Goal: Task Accomplishment & Management: Complete application form

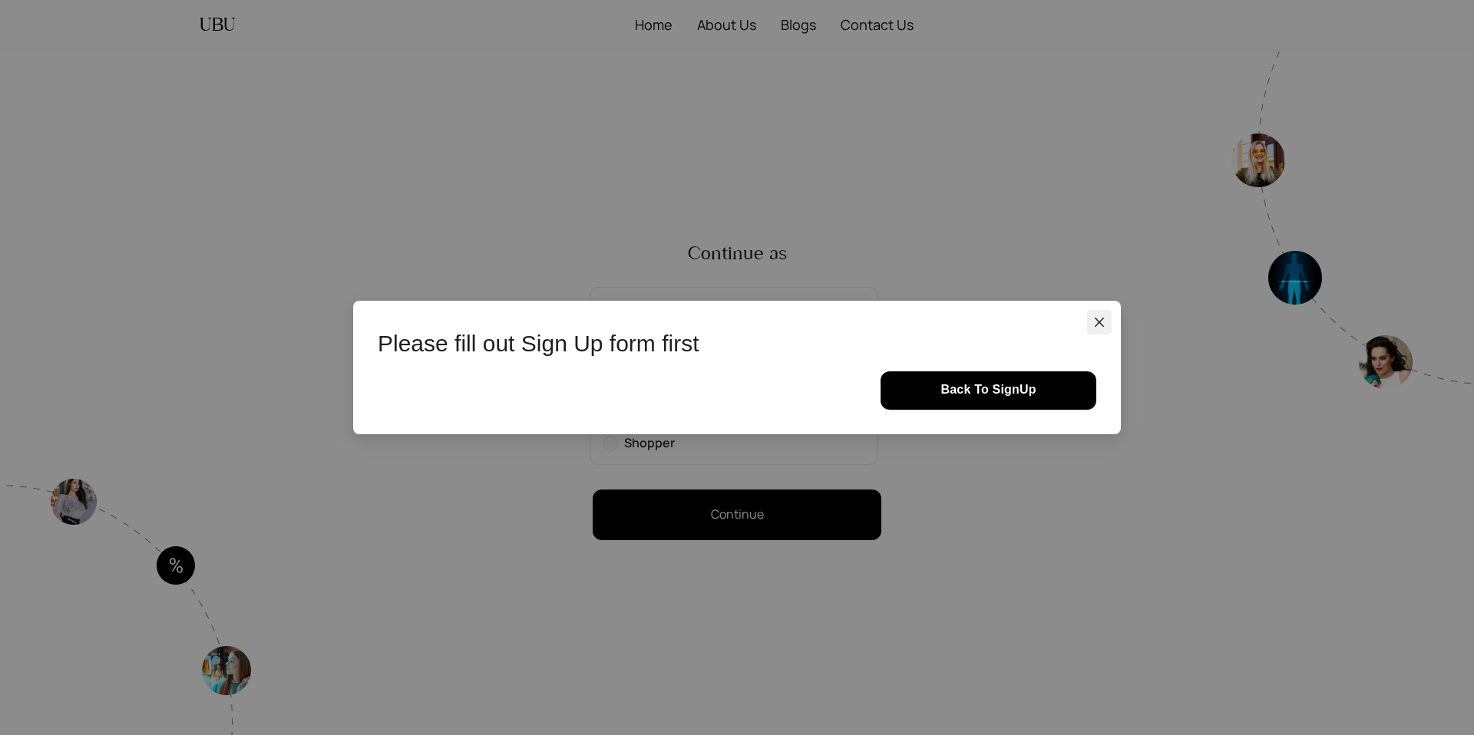
click at [1101, 326] on icon "close" at bounding box center [1099, 322] width 12 height 12
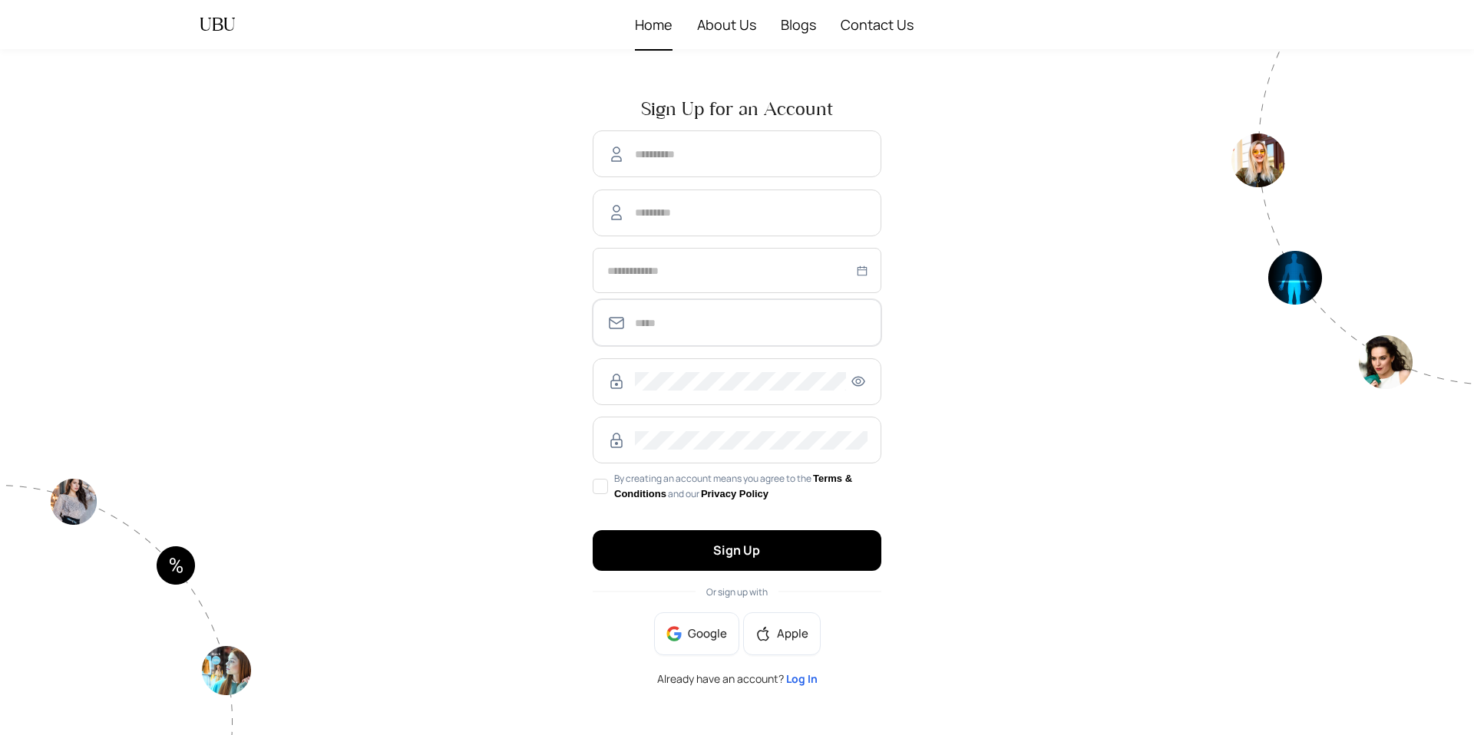
type input "**********"
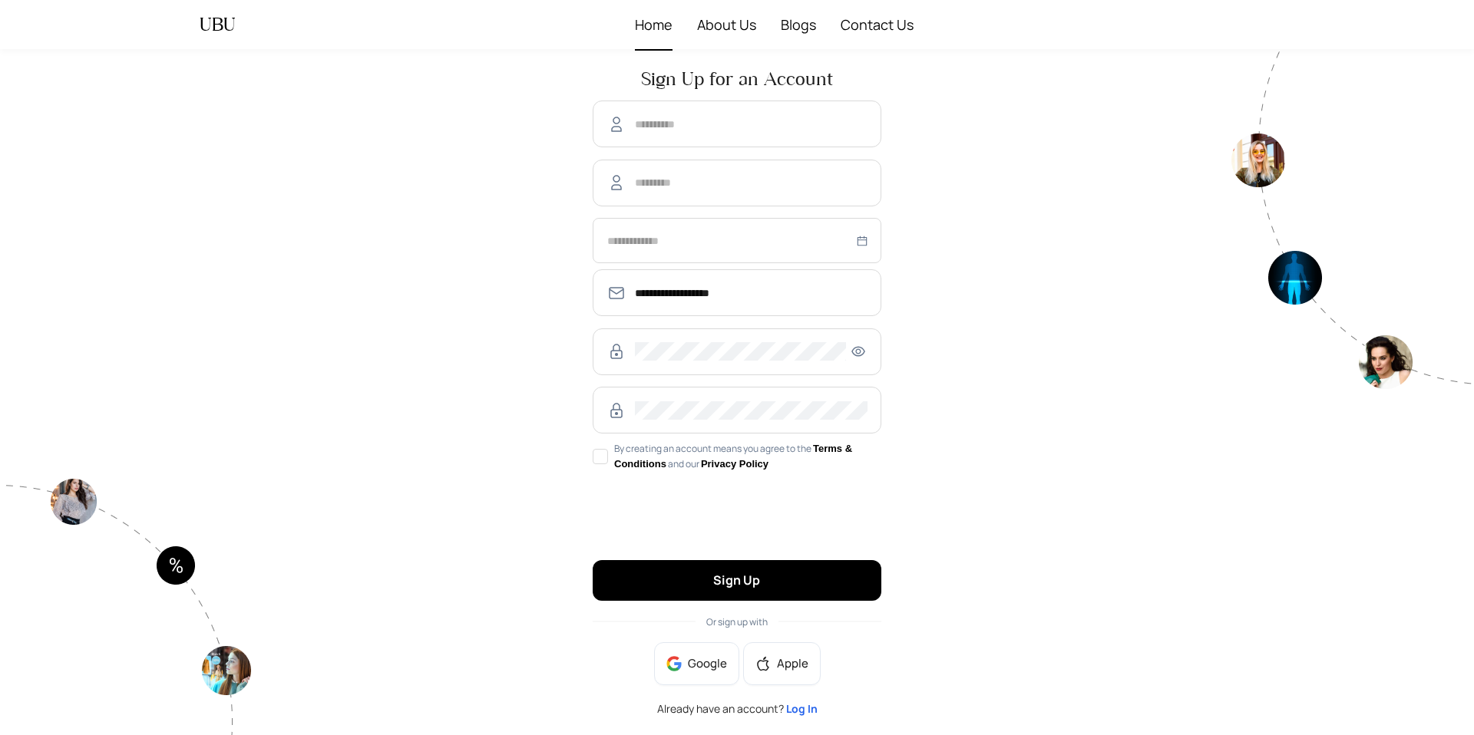
click at [661, 25] on span "Home" at bounding box center [654, 24] width 38 height 49
